Goal: Navigation & Orientation: Find specific page/section

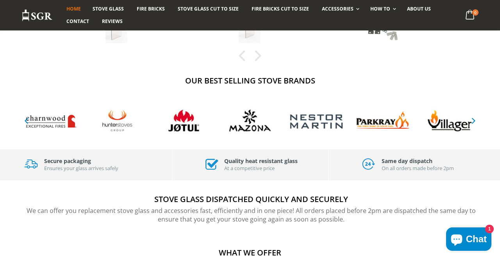
scroll to position [357, 0]
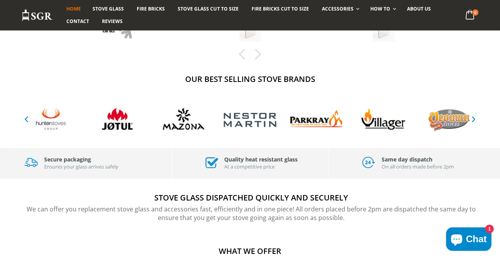
click at [474, 119] on icon "button" at bounding box center [474, 118] width 10 height 9
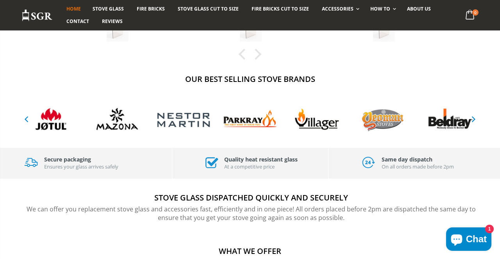
click at [473, 121] on icon "button" at bounding box center [474, 118] width 10 height 9
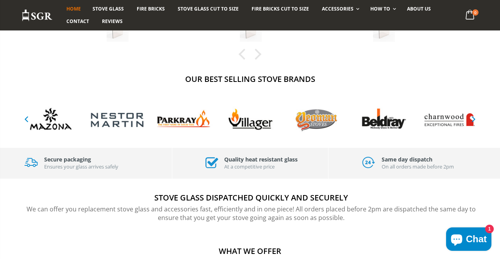
click at [477, 121] on icon "button" at bounding box center [474, 118] width 10 height 9
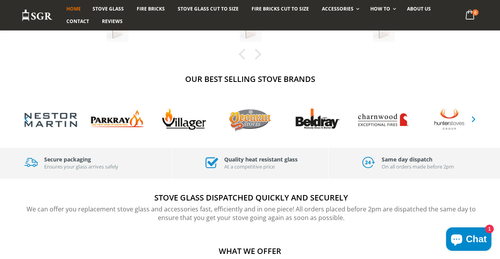
click at [483, 121] on div "Our Best Selling Stove Brands" at bounding box center [250, 103] width 469 height 59
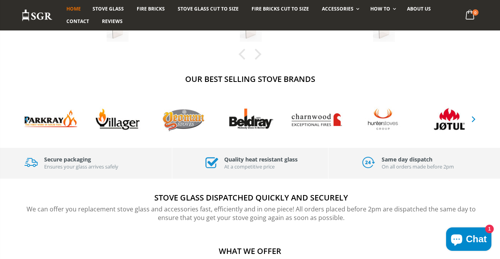
click at [477, 121] on icon "button" at bounding box center [474, 118] width 10 height 9
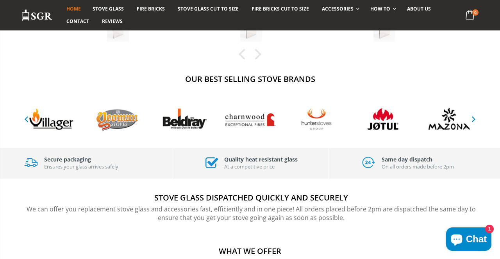
click at [475, 125] on img at bounding box center [449, 120] width 59 height 26
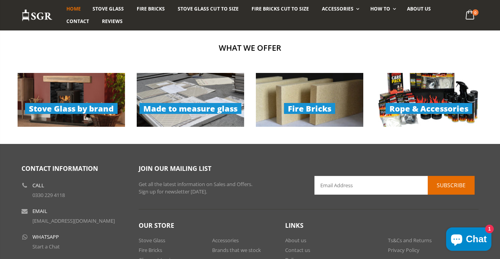
scroll to position [561, 0]
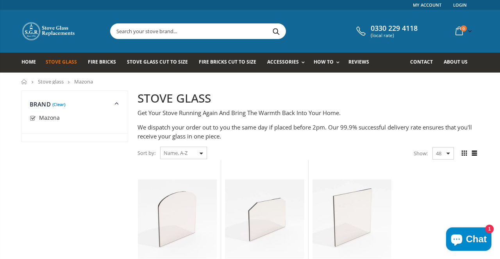
click at [472, 205] on ul "Mazona Olympus Stove Glass - 250mm x 215mm (Arched Top) 11 reviews Choose a bra…" at bounding box center [308, 244] width 349 height 168
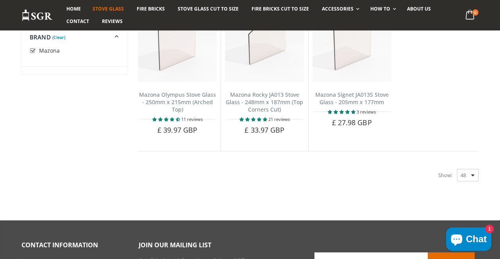
scroll to position [181, 0]
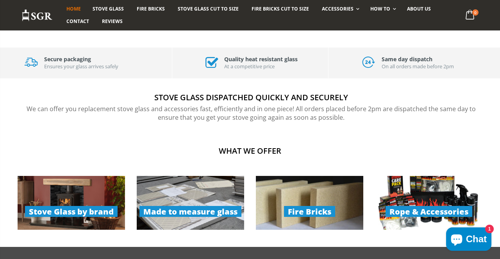
scroll to position [458, 0]
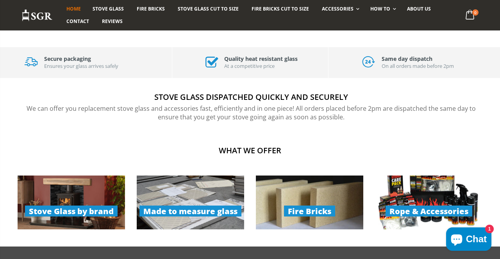
click at [334, 212] on span "Fire Bricks" at bounding box center [309, 211] width 51 height 11
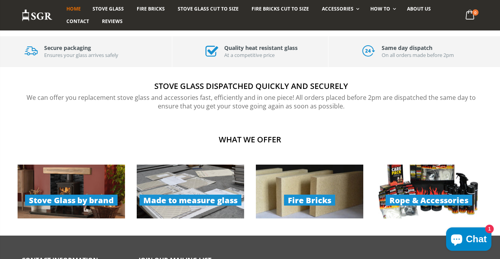
scroll to position [480, 0]
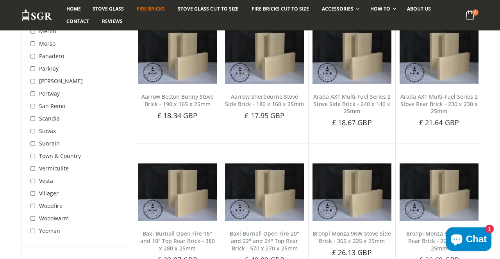
scroll to position [534, 0]
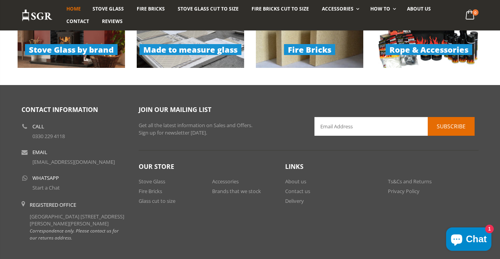
scroll to position [634, 0]
